Goal: Task Accomplishment & Management: Manage account settings

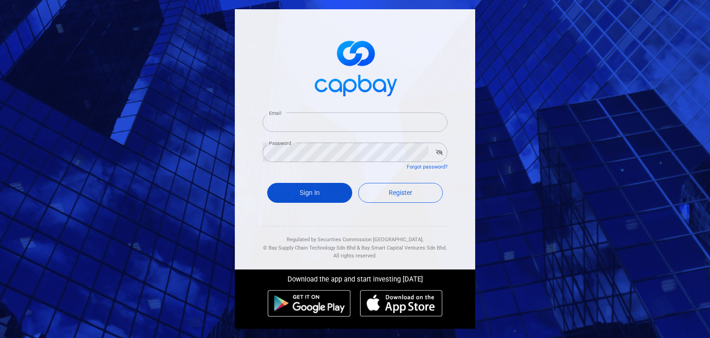
type input "[EMAIL_ADDRESS][DOMAIN_NAME]"
click at [319, 193] on button "Sign In" at bounding box center [309, 193] width 85 height 20
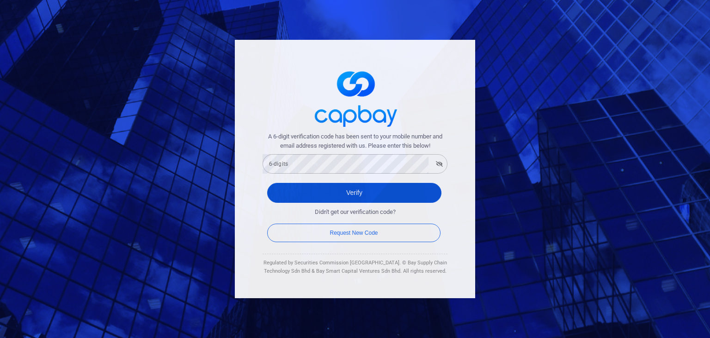
click at [316, 186] on button "Verify" at bounding box center [354, 193] width 174 height 20
click at [301, 193] on button "Verify" at bounding box center [354, 193] width 174 height 20
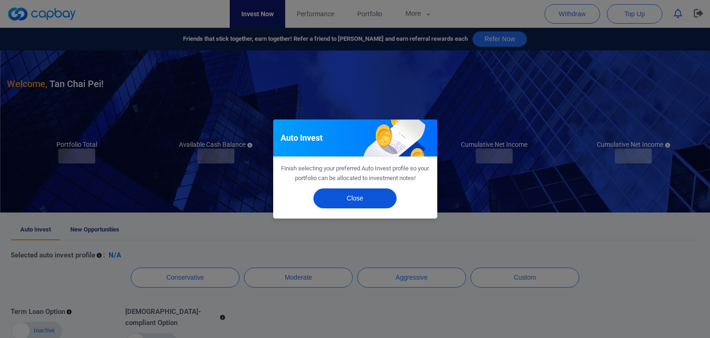
click at [357, 199] on button "Close" at bounding box center [355, 198] width 83 height 20
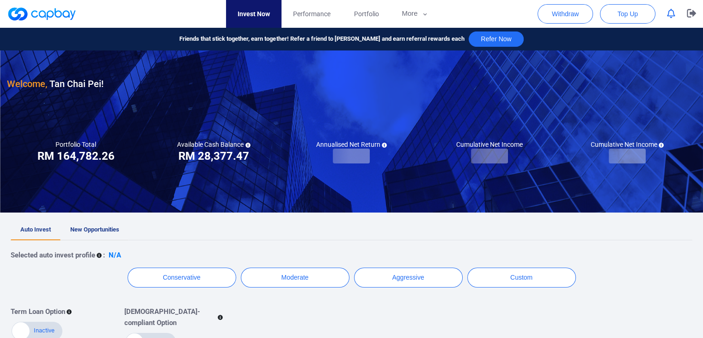
click at [110, 232] on span "New Opportunities" at bounding box center [94, 229] width 49 height 7
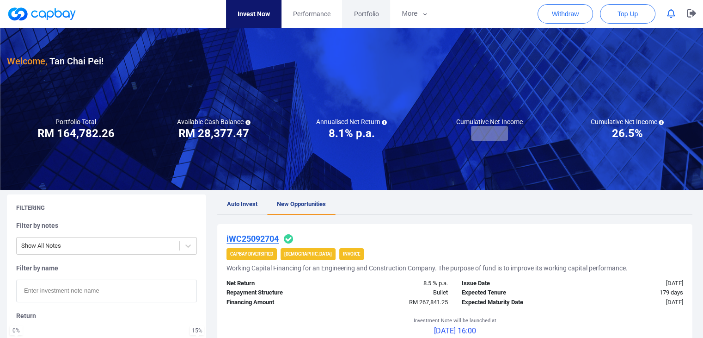
click at [366, 20] on link "Portfolio" at bounding box center [366, 14] width 48 height 28
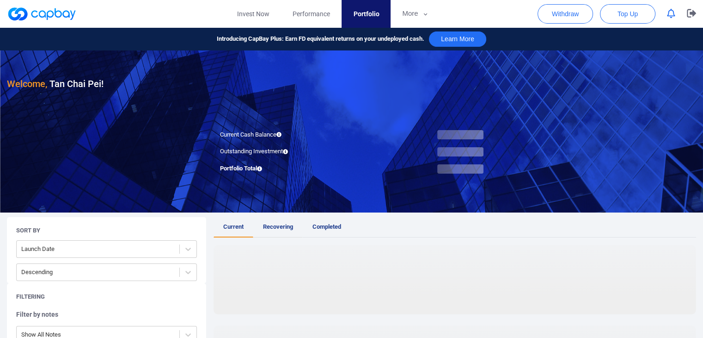
click at [283, 221] on link "Recovering" at bounding box center [277, 227] width 49 height 20
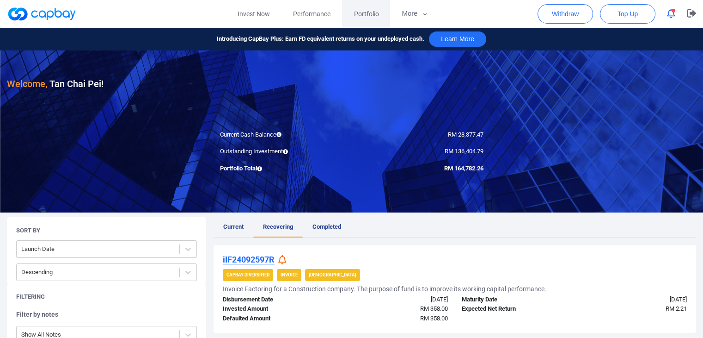
click at [379, 13] on link "Portfolio" at bounding box center [366, 14] width 48 height 28
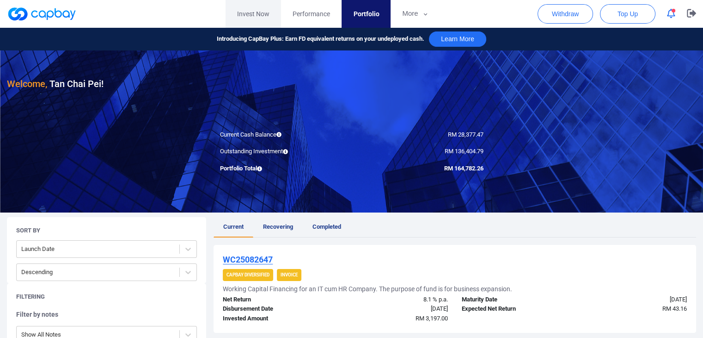
click at [265, 13] on link "Invest Now" at bounding box center [253, 14] width 55 height 28
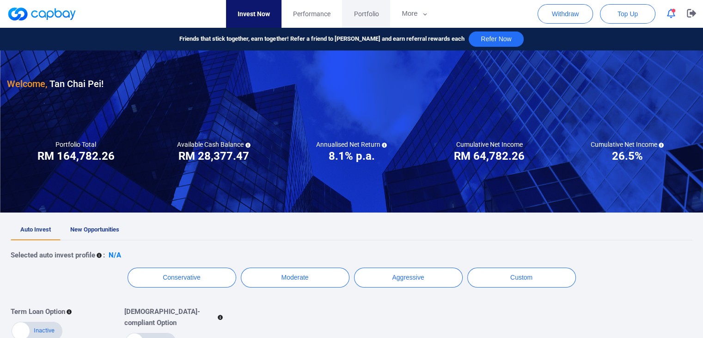
click at [376, 5] on link "Portfolio" at bounding box center [366, 14] width 48 height 28
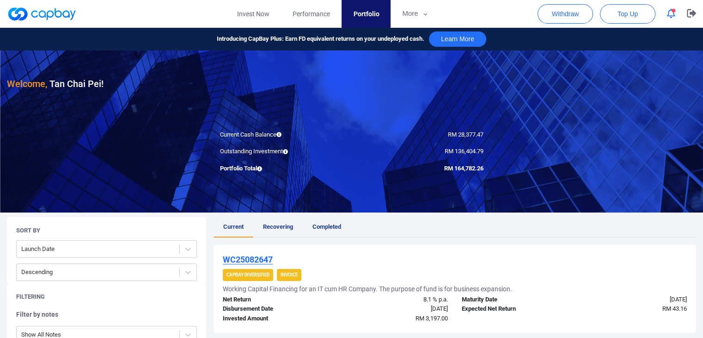
click at [282, 228] on span "Recovering" at bounding box center [278, 226] width 30 height 7
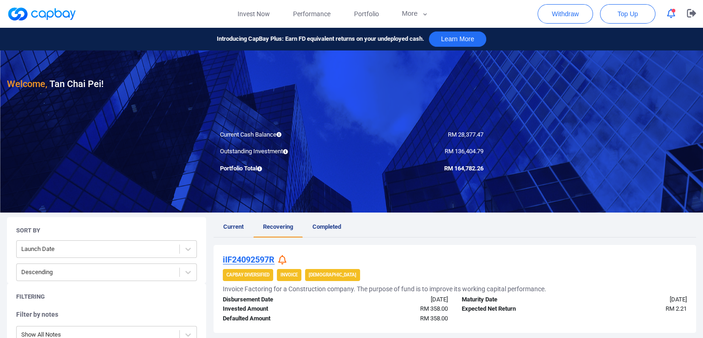
click at [284, 261] on icon at bounding box center [282, 260] width 8 height 10
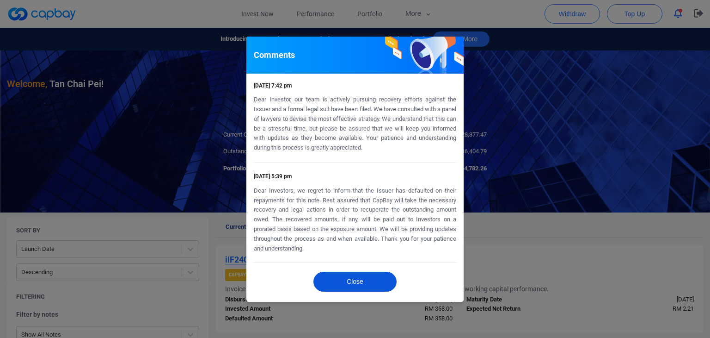
click at [352, 280] on button "Close" at bounding box center [355, 281] width 83 height 20
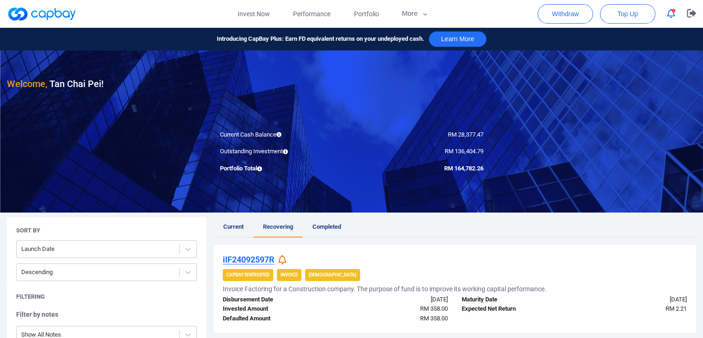
scroll to position [92, 0]
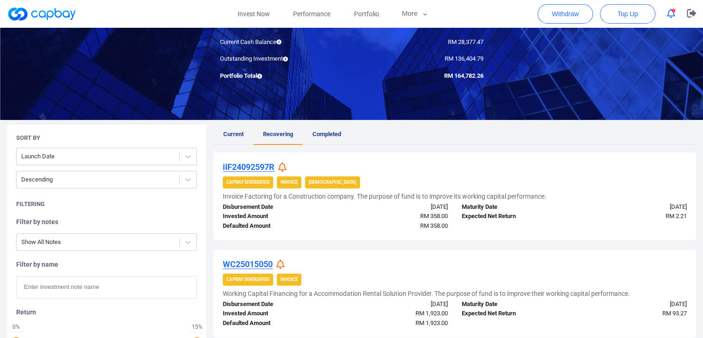
click at [283, 262] on icon at bounding box center [281, 264] width 8 height 10
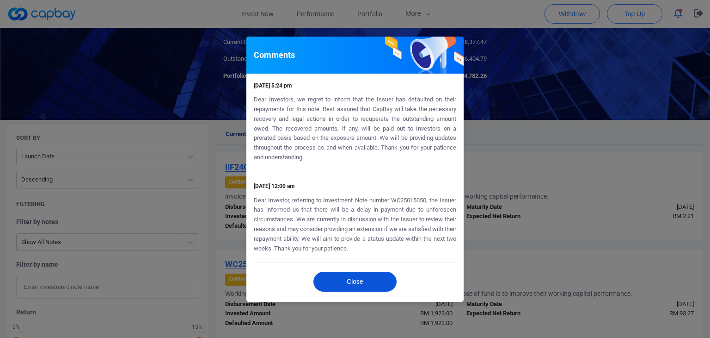
click at [341, 273] on button "Close" at bounding box center [355, 281] width 83 height 20
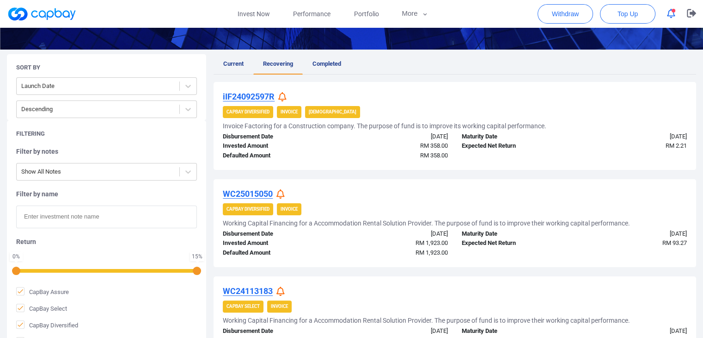
scroll to position [20, 0]
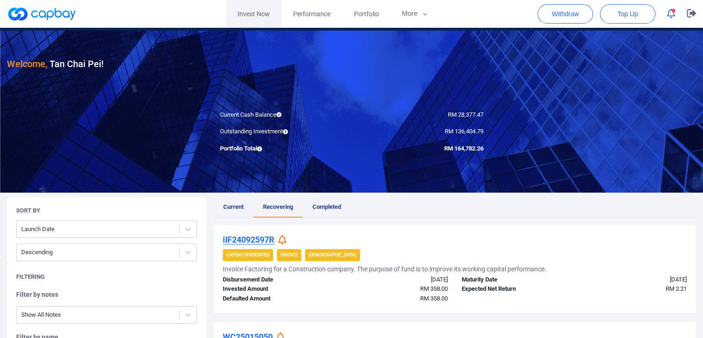
click at [252, 22] on link "Invest Now" at bounding box center [253, 14] width 55 height 28
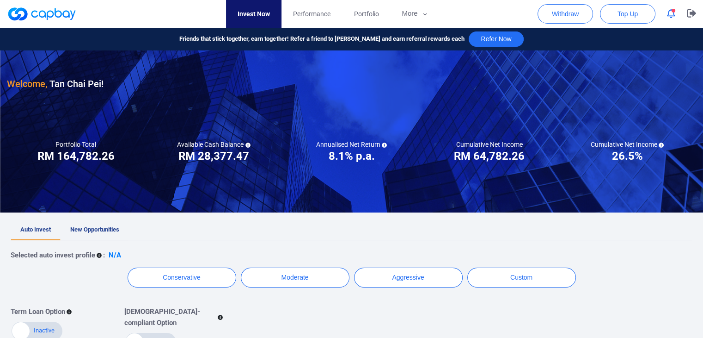
click at [111, 223] on link "New Opportunities" at bounding box center [95, 230] width 68 height 20
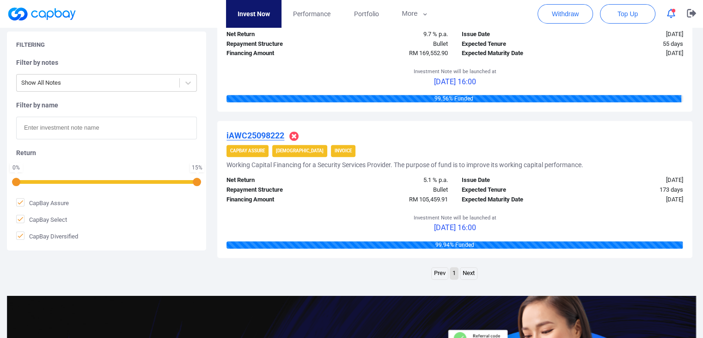
scroll to position [832, 0]
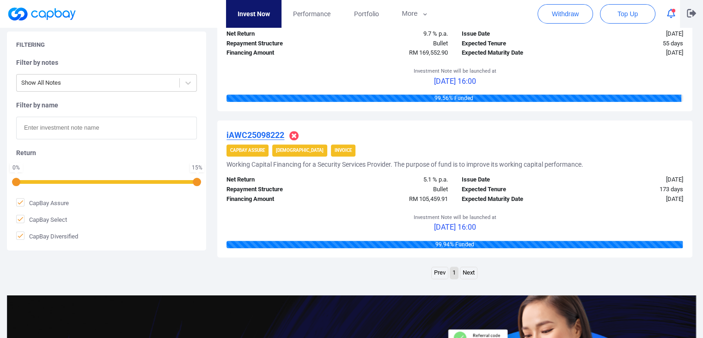
click at [697, 16] on button "button" at bounding box center [691, 14] width 23 height 28
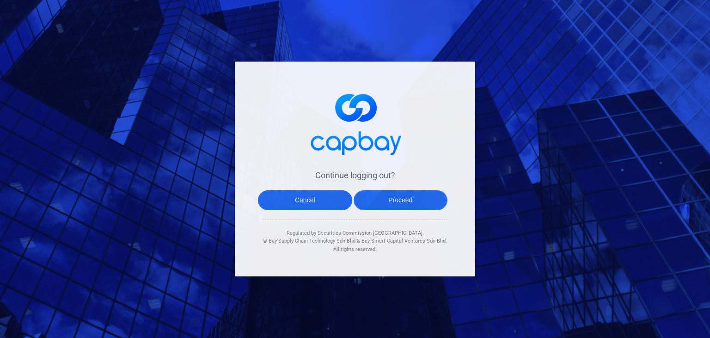
click at [405, 208] on button "Proceed" at bounding box center [401, 200] width 94 height 20
